Goal: Contribute content

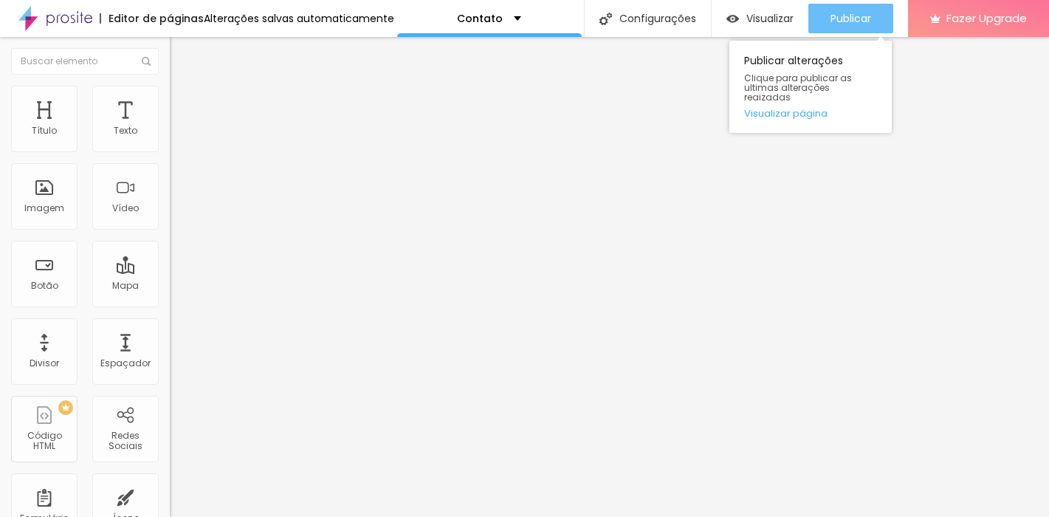
click at [836, 17] on span "Publicar" at bounding box center [851, 19] width 41 height 12
click at [878, 24] on button "Publicar" at bounding box center [851, 19] width 85 height 30
click at [865, 24] on span "Publicar" at bounding box center [851, 19] width 41 height 12
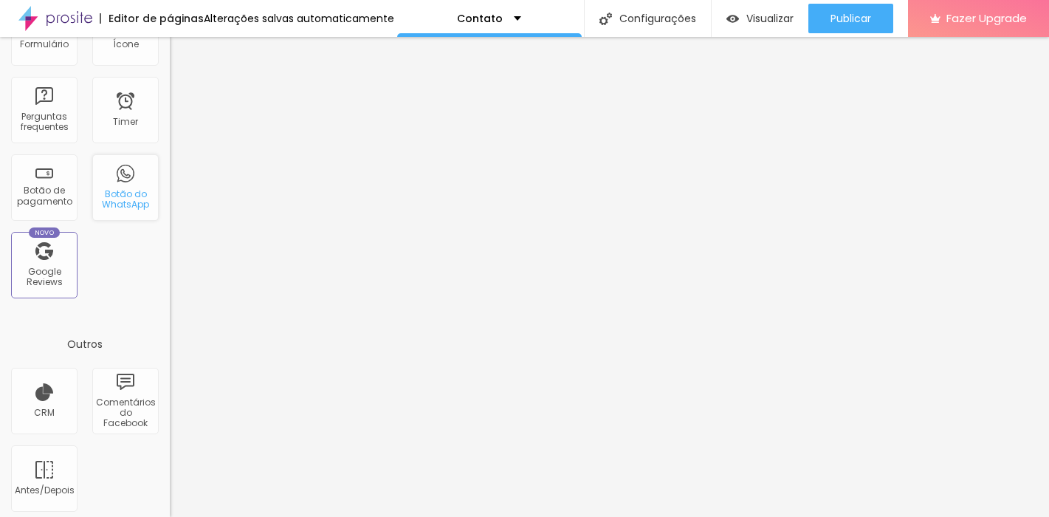
scroll to position [476, 0]
click at [132, 193] on div "Botão do WhatsApp" at bounding box center [125, 198] width 58 height 21
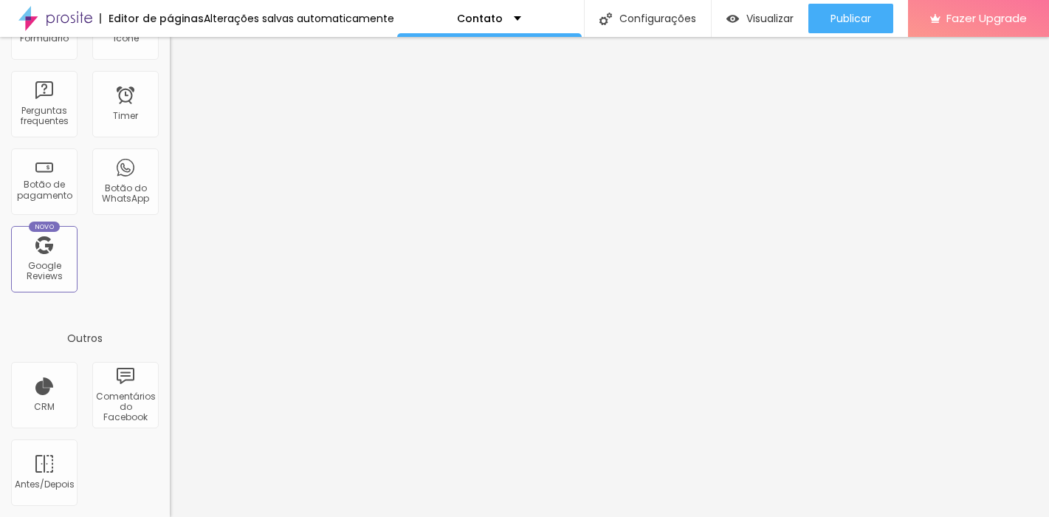
scroll to position [0, 0]
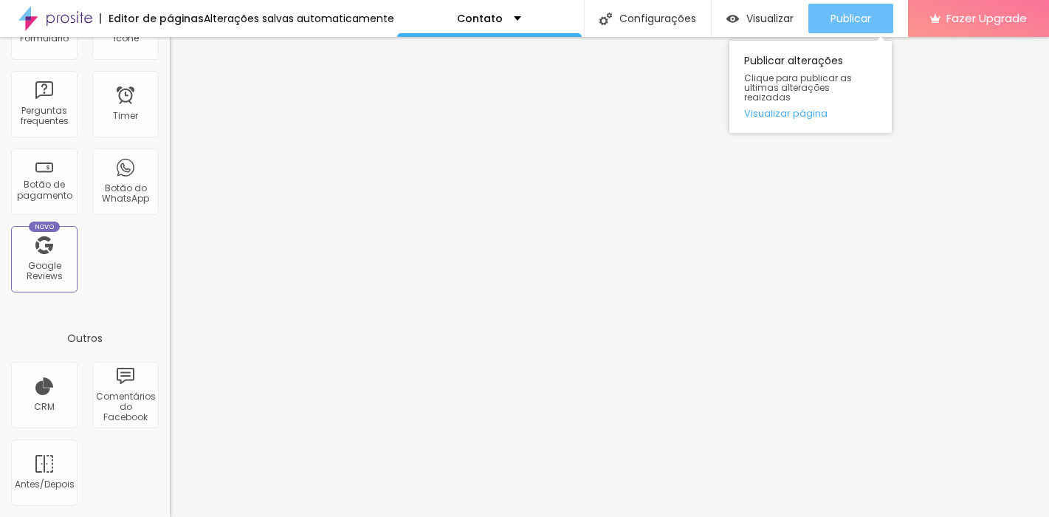
click at [831, 21] on span "Publicar" at bounding box center [851, 19] width 41 height 12
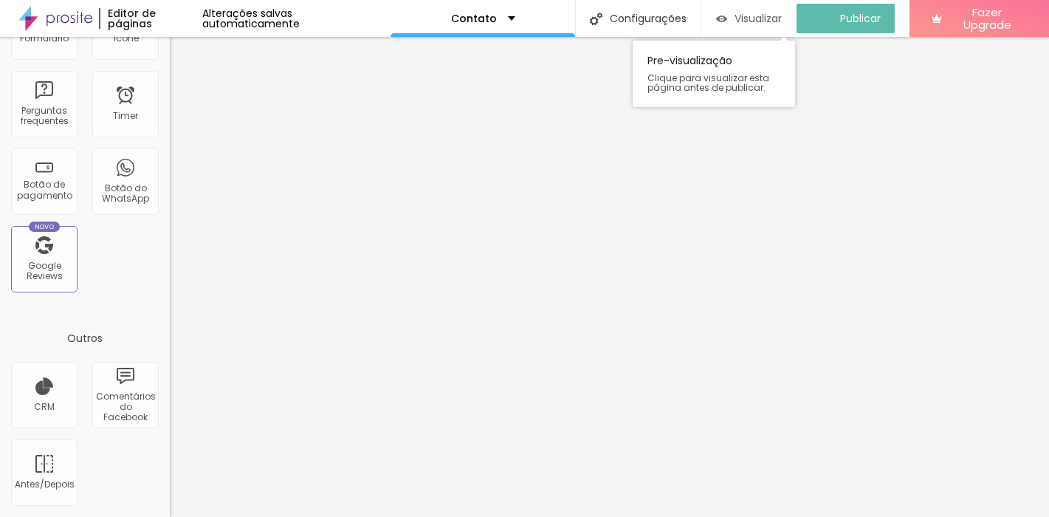
click at [763, 17] on span "Visualizar" at bounding box center [758, 19] width 47 height 12
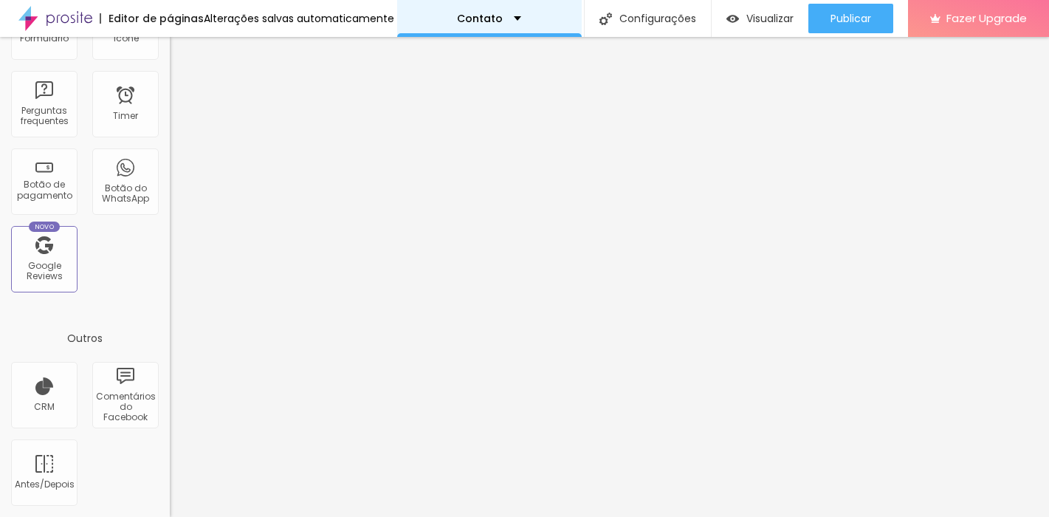
click at [515, 20] on div "Contato" at bounding box center [489, 18] width 185 height 37
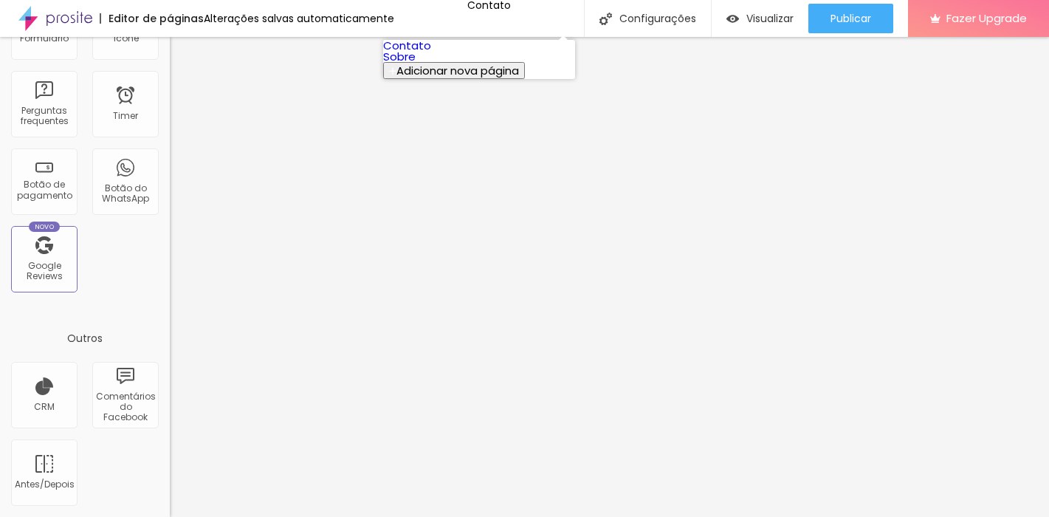
click at [416, 64] on link "Sobre" at bounding box center [399, 57] width 32 height 16
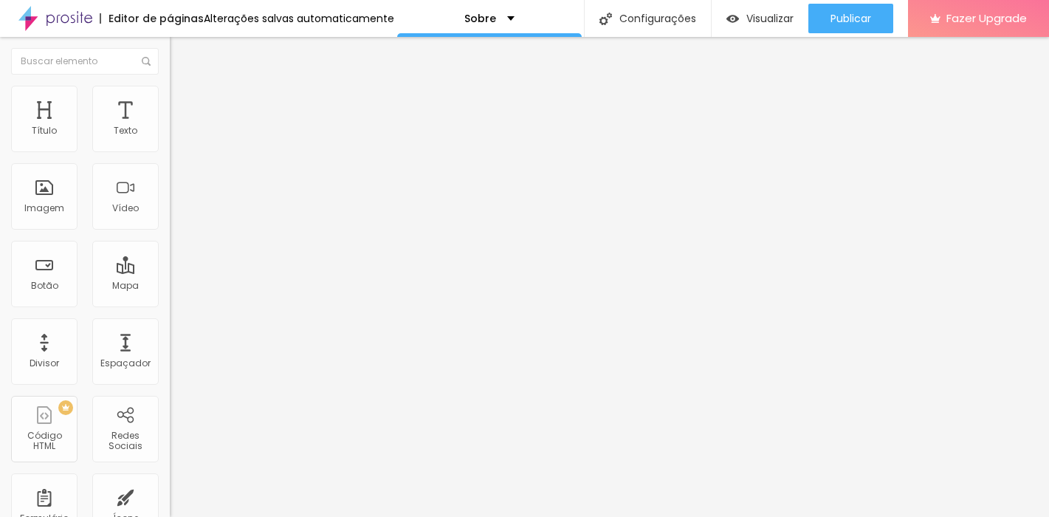
click at [170, 127] on span "Adicionar imagem" at bounding box center [217, 120] width 95 height 13
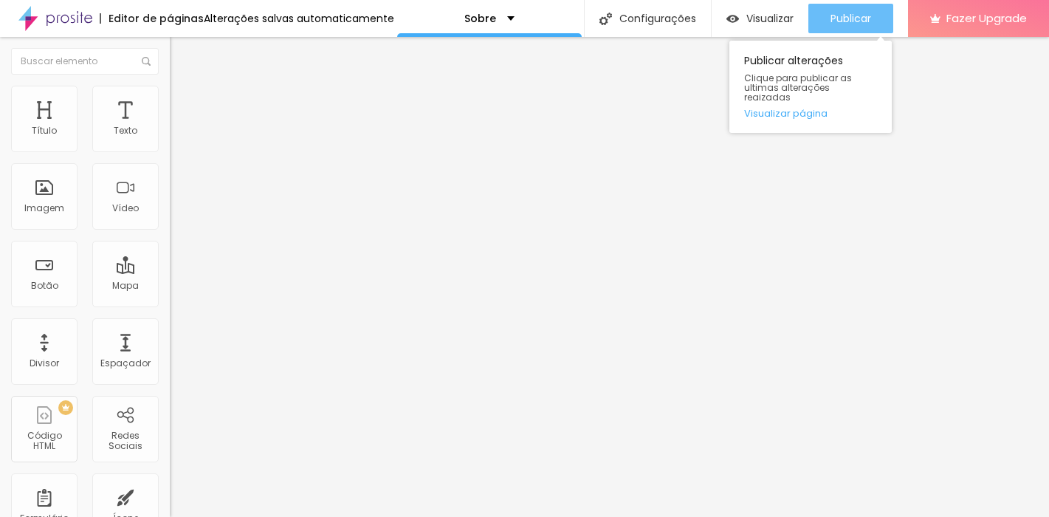
click at [865, 24] on span "Publicar" at bounding box center [851, 19] width 41 height 12
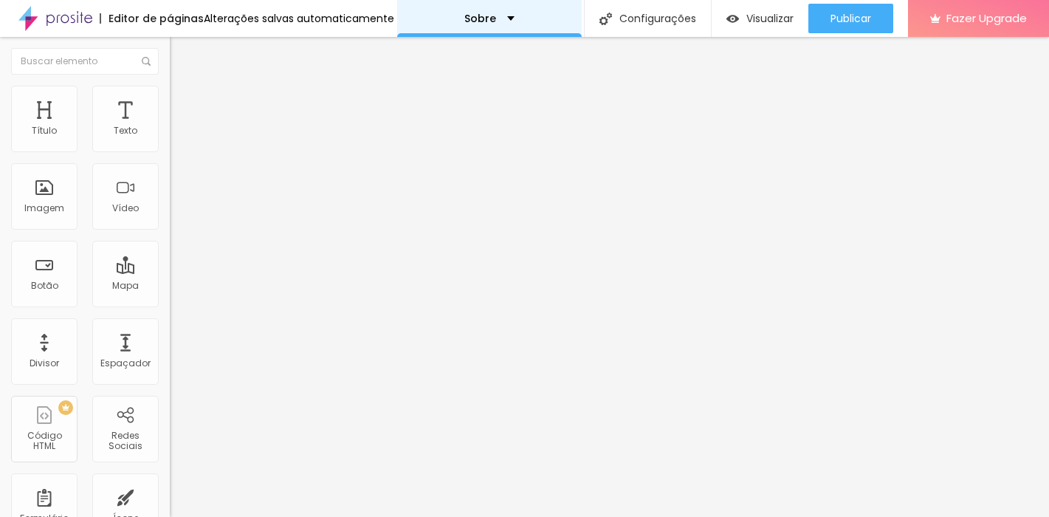
click at [509, 19] on div "Sobre" at bounding box center [489, 18] width 185 height 37
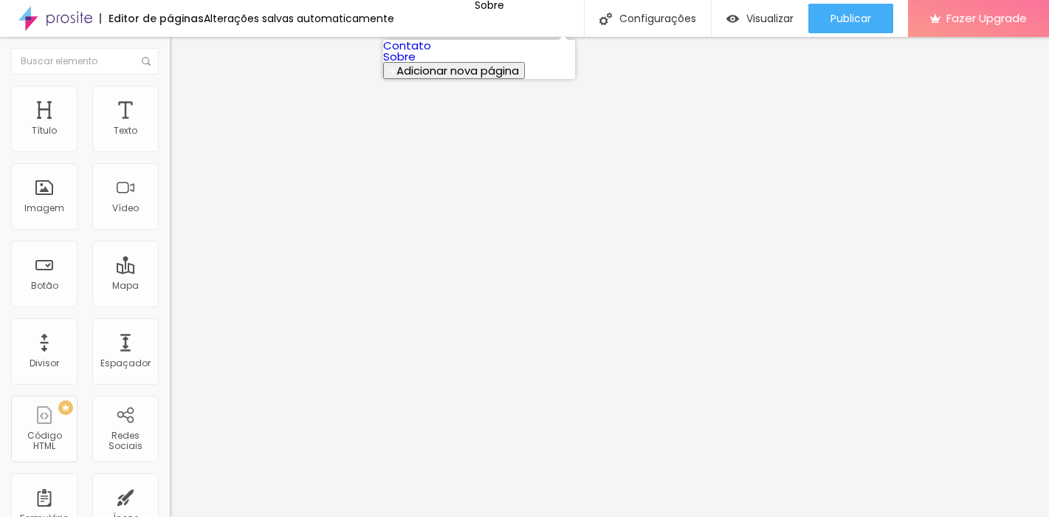
click at [68, 20] on img at bounding box center [55, 18] width 74 height 37
